Goal: Task Accomplishment & Management: Manage account settings

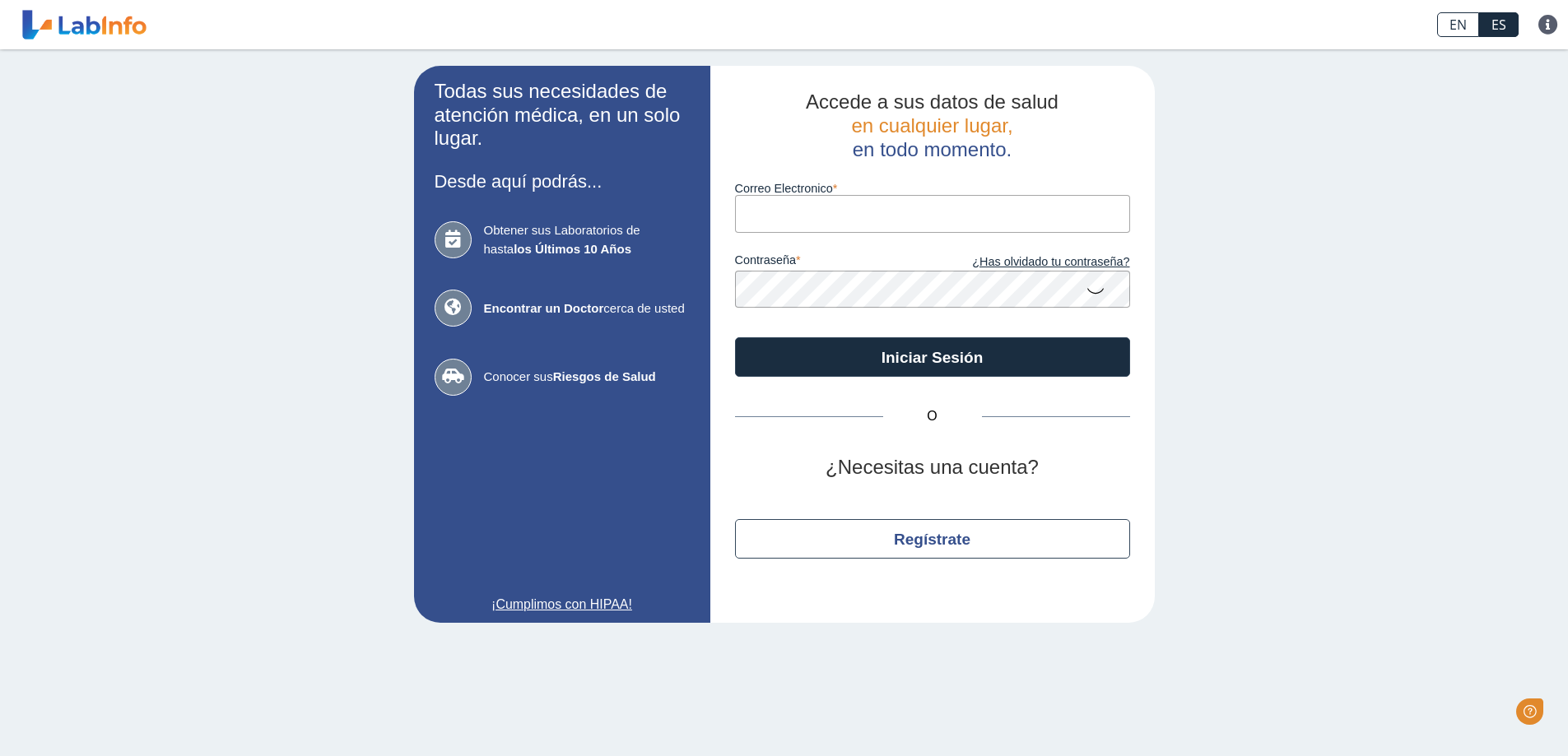
click at [799, 214] on input "Correo Electronico" at bounding box center [932, 214] width 395 height 37
type input "[EMAIL_ADDRESS][DOMAIN_NAME]"
click at [735, 337] on button "Iniciar Sesión" at bounding box center [932, 357] width 395 height 40
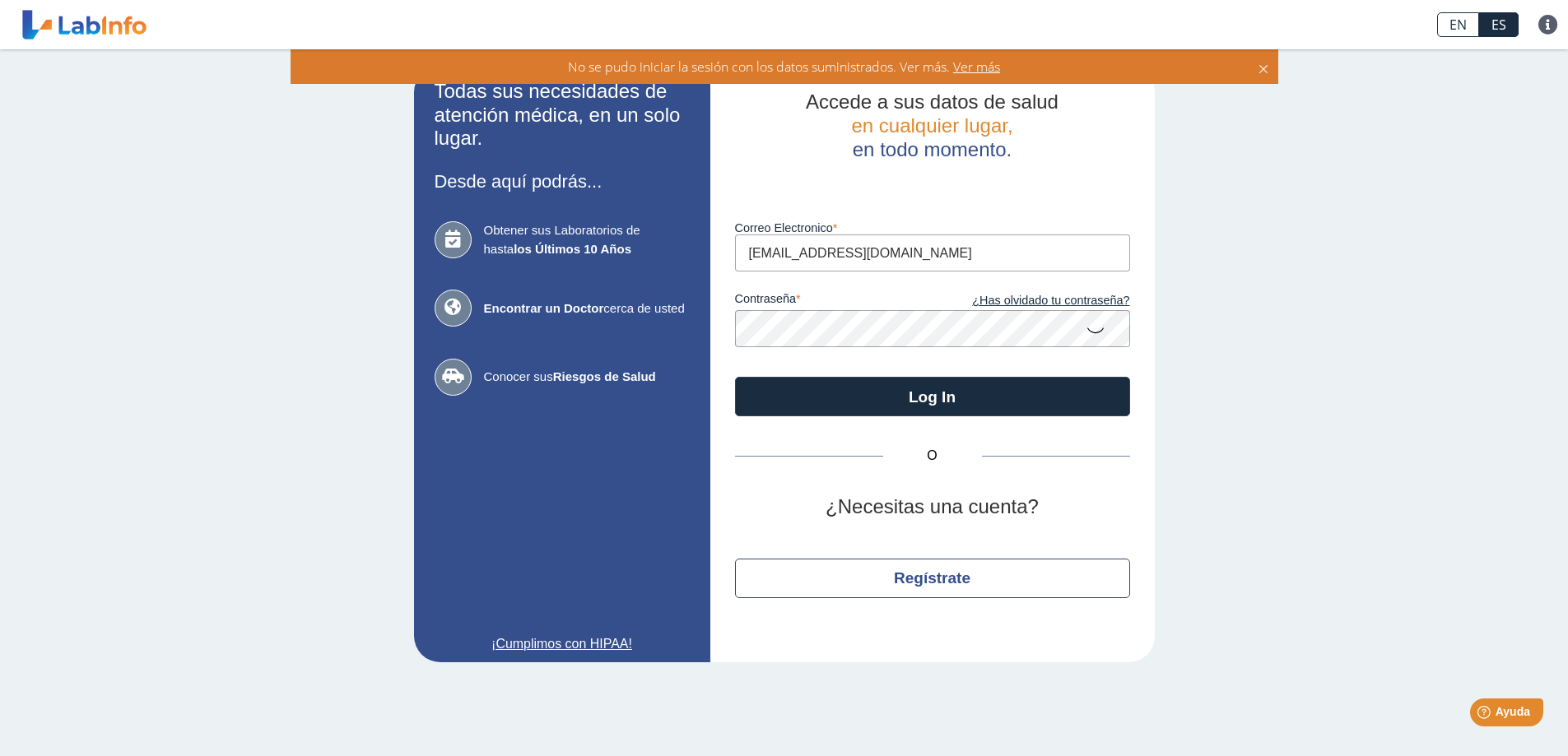
click at [572, 303] on app-login "Todas sus necesidades de atención médica, en un solo lugar. Desde aquí podrás..…" at bounding box center [784, 363] width 740 height 596
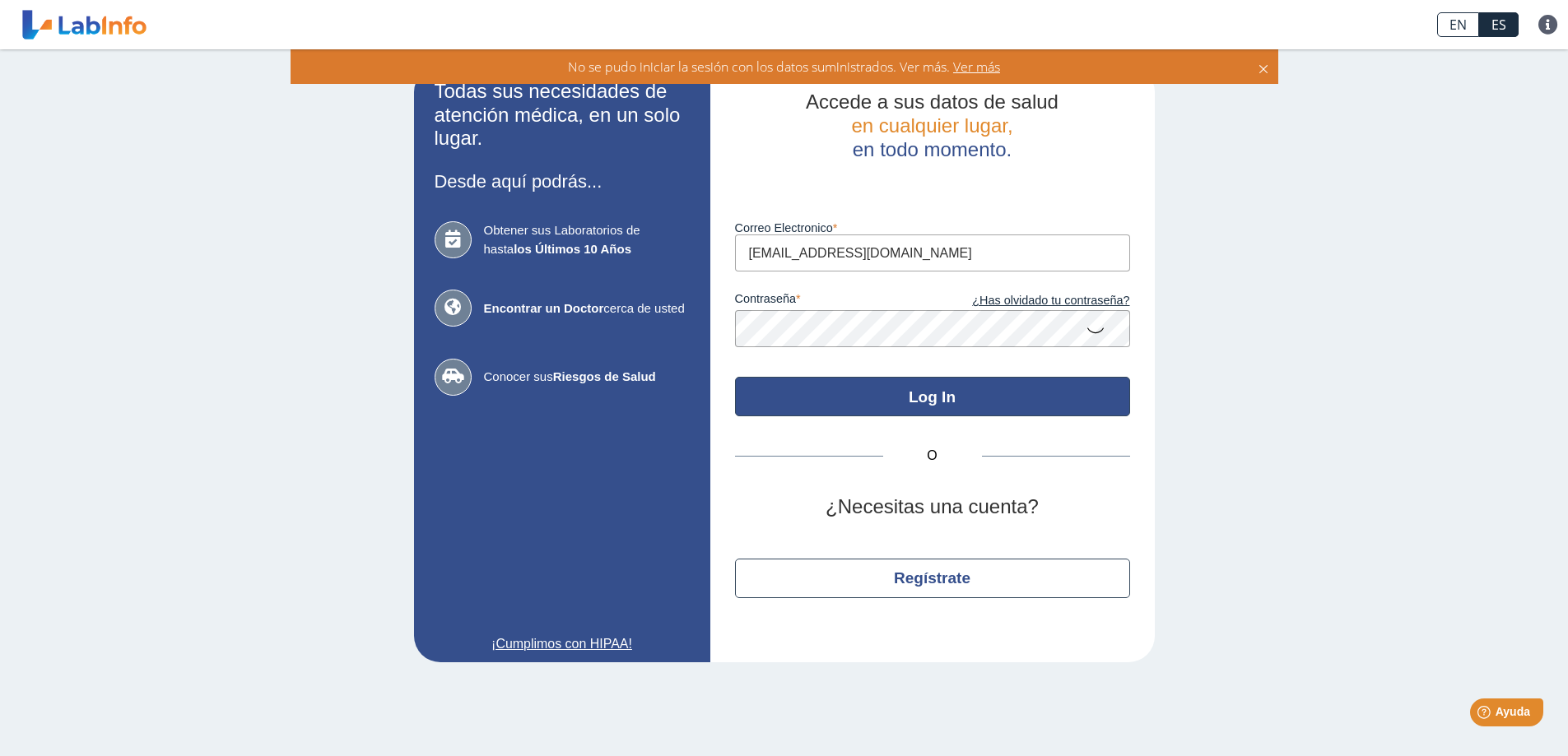
click at [795, 391] on button "Log In" at bounding box center [932, 396] width 395 height 40
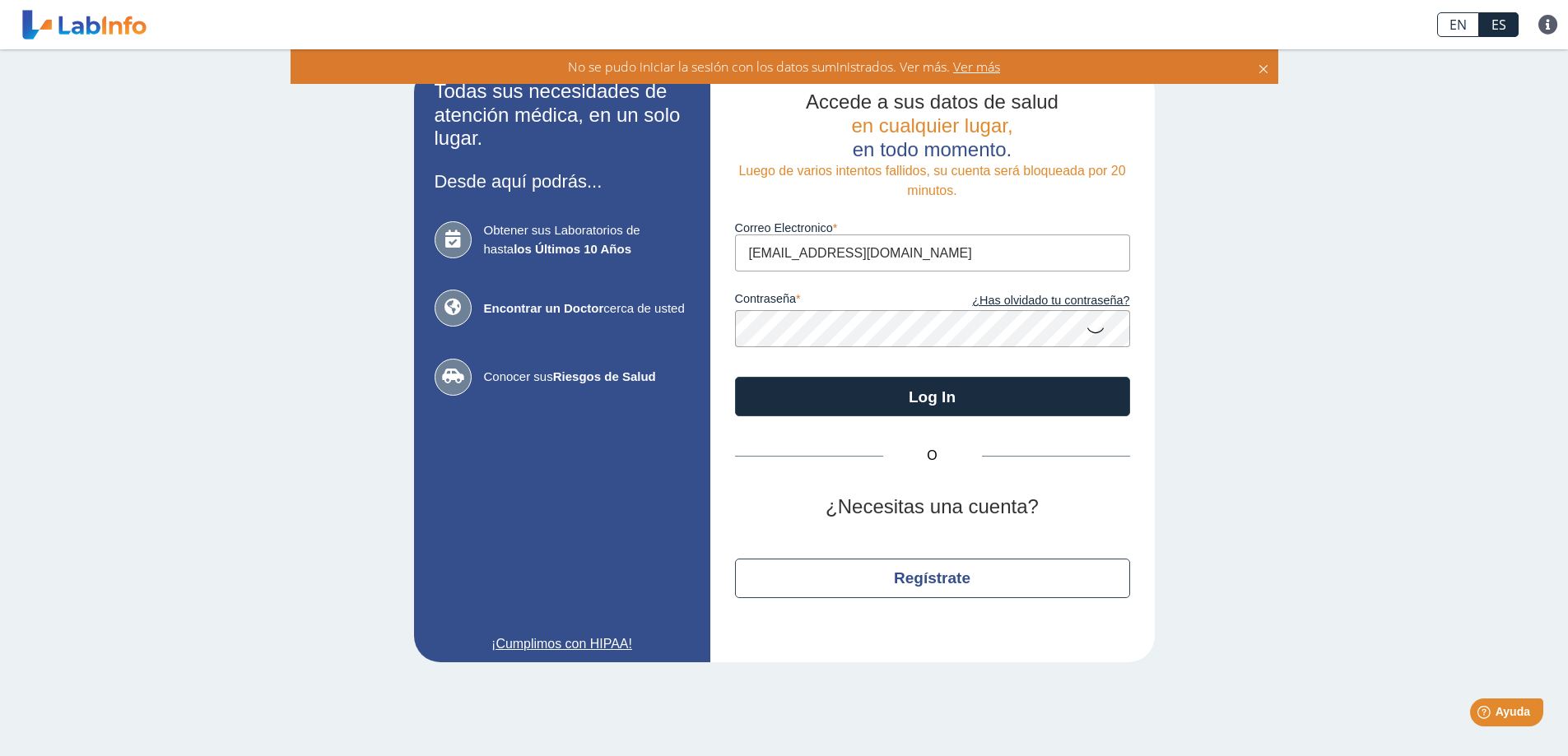
click at [1091, 328] on icon at bounding box center [1095, 329] width 19 height 32
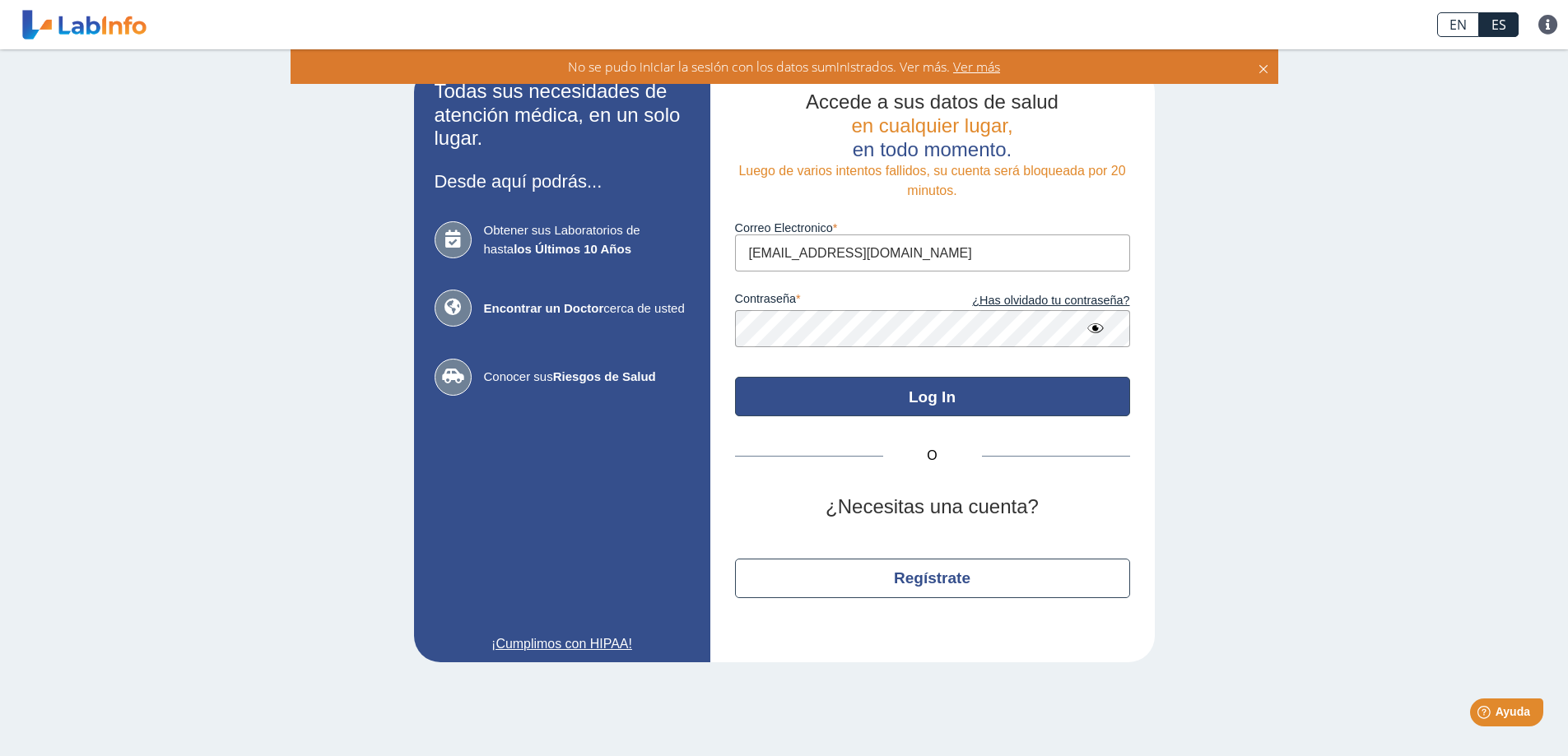
click at [868, 389] on button "Log In" at bounding box center [932, 396] width 395 height 40
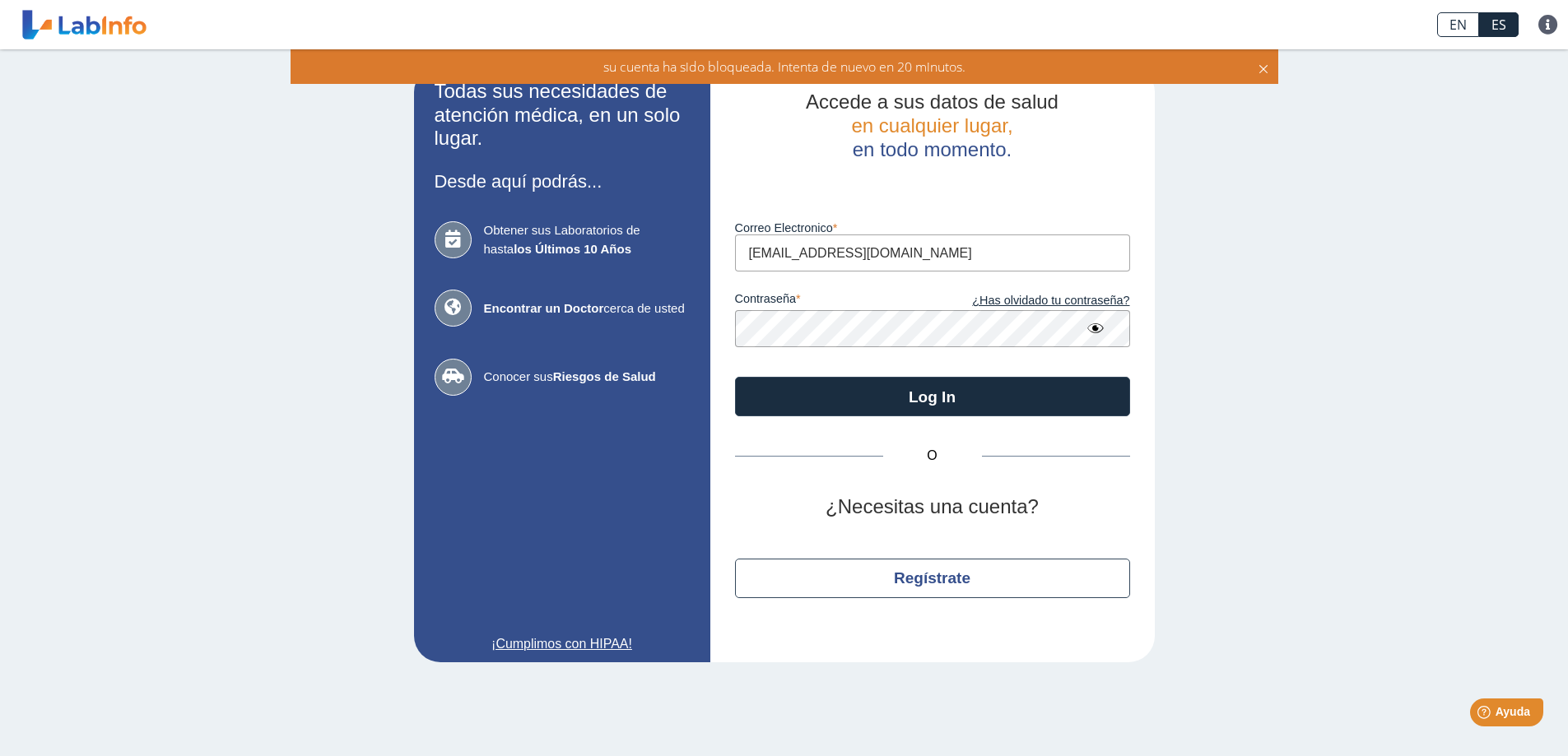
click at [1257, 67] on icon at bounding box center [1263, 67] width 14 height 18
